Goal: Find contact information: Find contact information

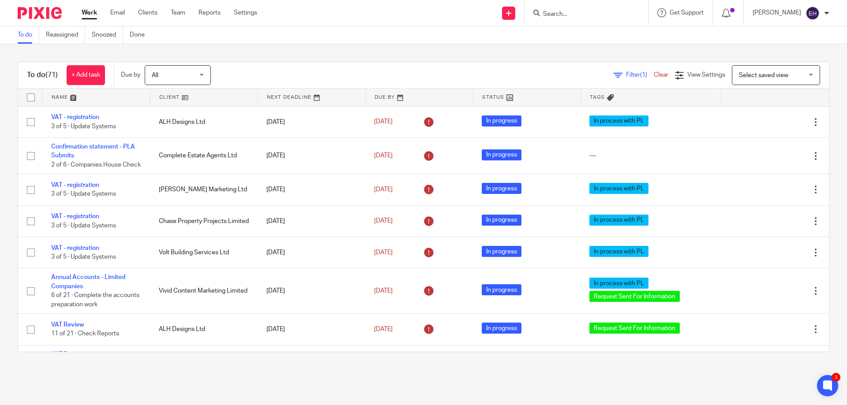
click at [578, 15] on input "Search" at bounding box center [581, 15] width 79 height 8
click at [69, 97] on link at bounding box center [96, 98] width 107 height 18
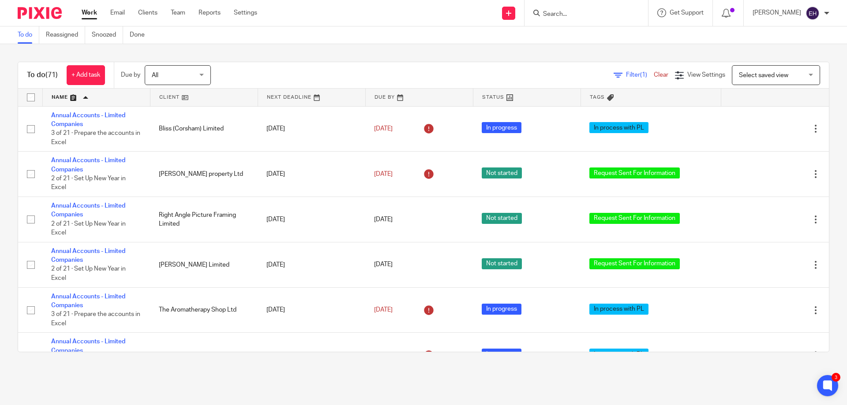
click at [588, 17] on input "Search" at bounding box center [581, 15] width 79 height 8
type input "rtl"
click at [605, 49] on div "RTL Supplies Ltd Alec Trollope < alecrtl@hotmail.co.uk >" at bounding box center [614, 38] width 163 height 34
click at [602, 44] on link at bounding box center [614, 38] width 149 height 20
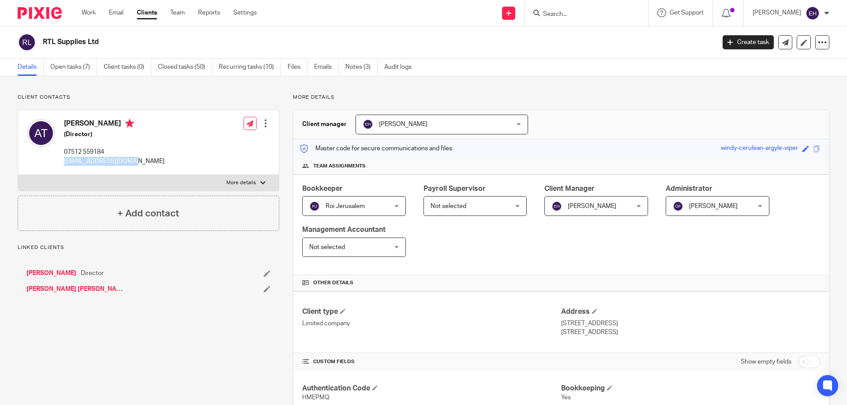
click at [124, 160] on div "Alec Trollope (Director) 07512 559184 alecrtl@hotmail.co.uk Edit contact Create…" at bounding box center [148, 142] width 261 height 65
click at [590, 18] on input "Search" at bounding box center [581, 15] width 79 height 8
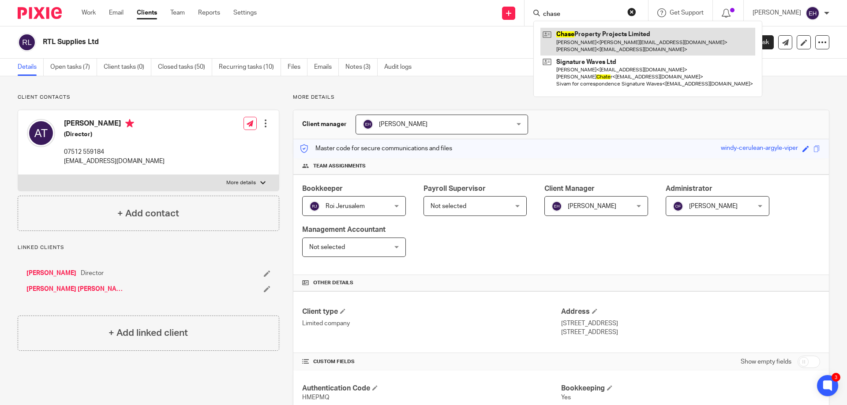
type input "chase"
click at [603, 39] on link at bounding box center [647, 41] width 215 height 27
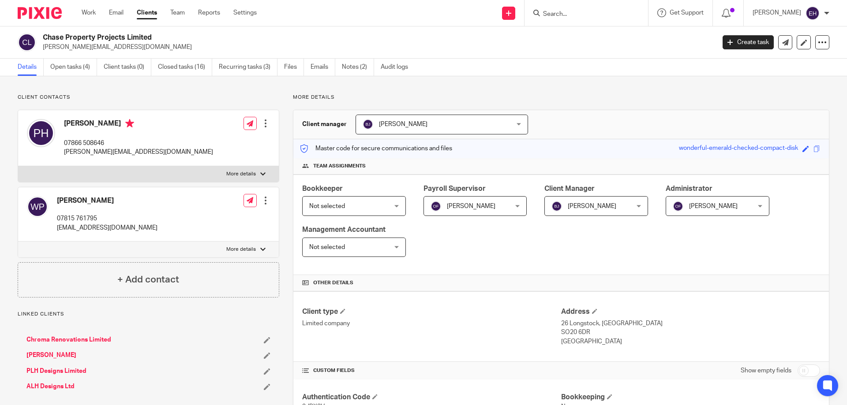
scroll to position [363, 0]
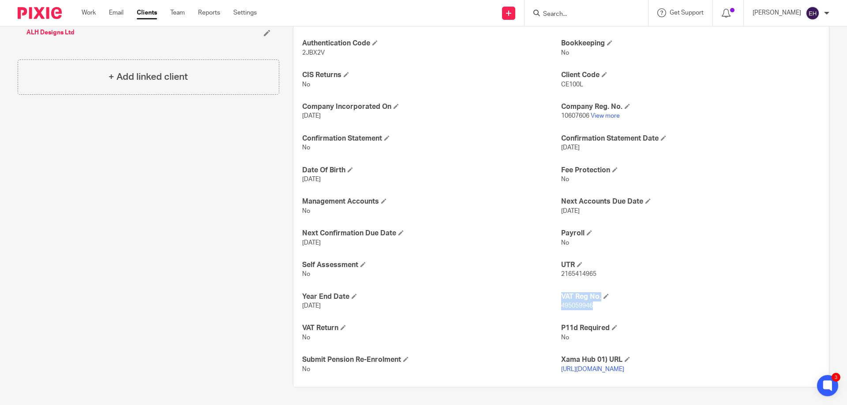
drag, startPoint x: 555, startPoint y: 297, endPoint x: 588, endPoint y: 299, distance: 33.2
click at [588, 299] on div "Authentication Code 2JBX2V Bookkeeping No CIS Returns No Client Code CE100L Com…" at bounding box center [560, 207] width 535 height 362
click at [590, 302] on p "495059946" at bounding box center [690, 306] width 259 height 9
drag, startPoint x: 590, startPoint y: 299, endPoint x: 556, endPoint y: 298, distance: 33.6
click at [561, 302] on p "495059946" at bounding box center [690, 306] width 259 height 9
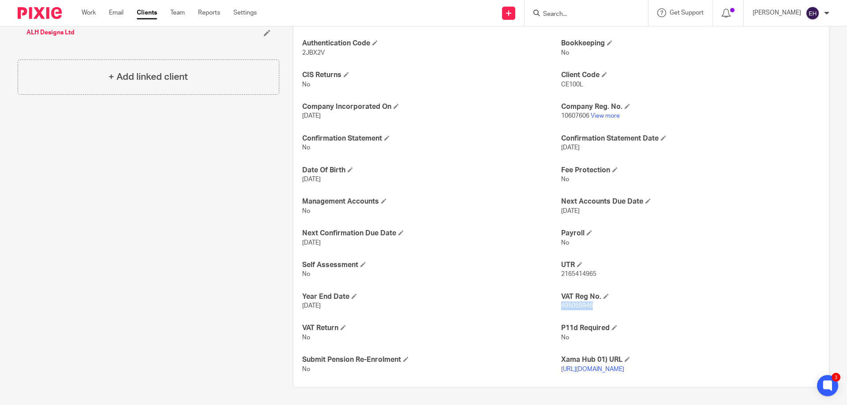
copy span "495059946"
click at [584, 15] on input "Search" at bounding box center [581, 15] width 79 height 8
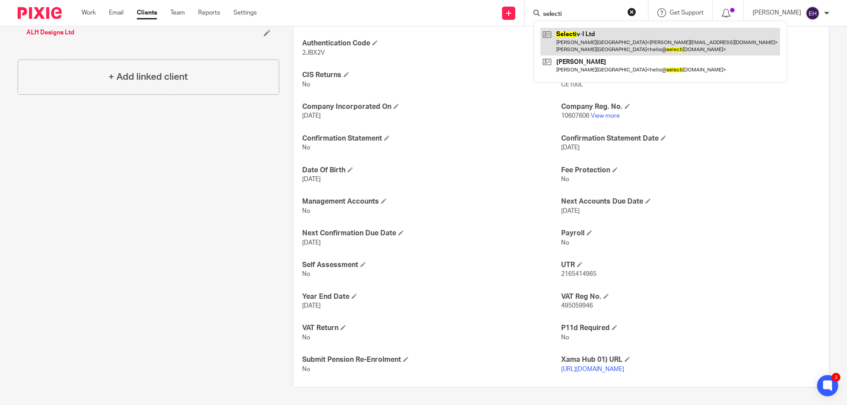
type input "selecti"
click at [588, 40] on link at bounding box center [659, 41] width 239 height 27
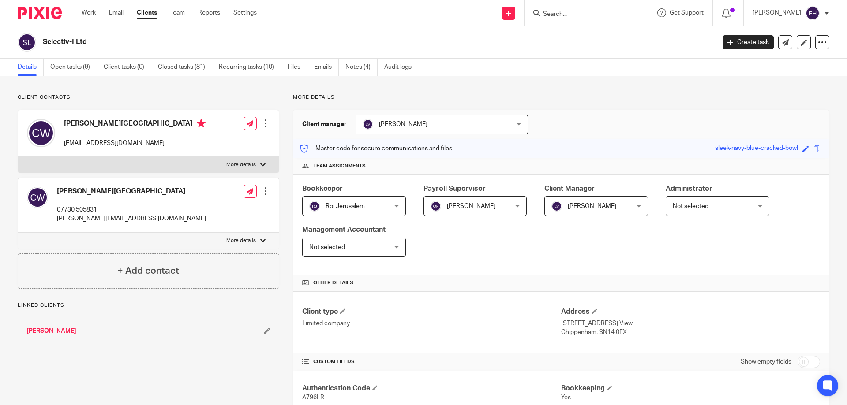
click at [66, 142] on p "[EMAIL_ADDRESS][DOMAIN_NAME]" at bounding box center [135, 143] width 142 height 9
drag, startPoint x: 59, startPoint y: 143, endPoint x: 91, endPoint y: 145, distance: 32.2
click at [91, 145] on div "[PERSON_NAME][GEOGRAPHIC_DATA] [EMAIL_ADDRESS][DOMAIN_NAME]" at bounding box center [116, 133] width 179 height 37
drag, startPoint x: 129, startPoint y: 145, endPoint x: 63, endPoint y: 143, distance: 65.3
click at [63, 143] on div "[PERSON_NAME][GEOGRAPHIC_DATA] [EMAIL_ADDRESS][DOMAIN_NAME]" at bounding box center [116, 133] width 179 height 37
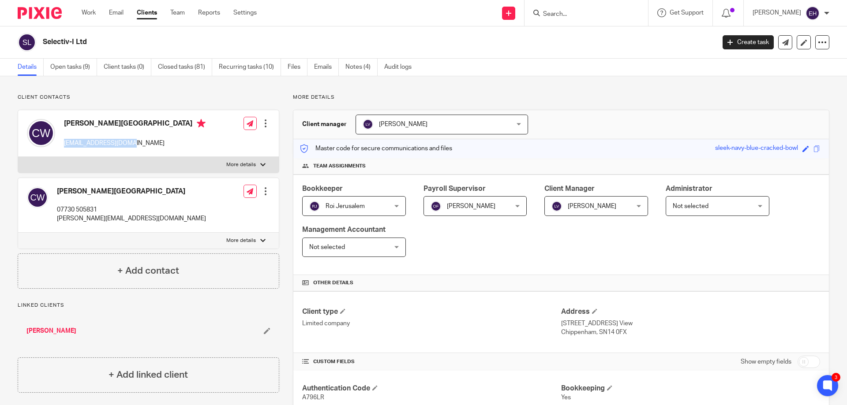
copy p "[EMAIL_ADDRESS][DOMAIN_NAME]"
